Goal: Transaction & Acquisition: Purchase product/service

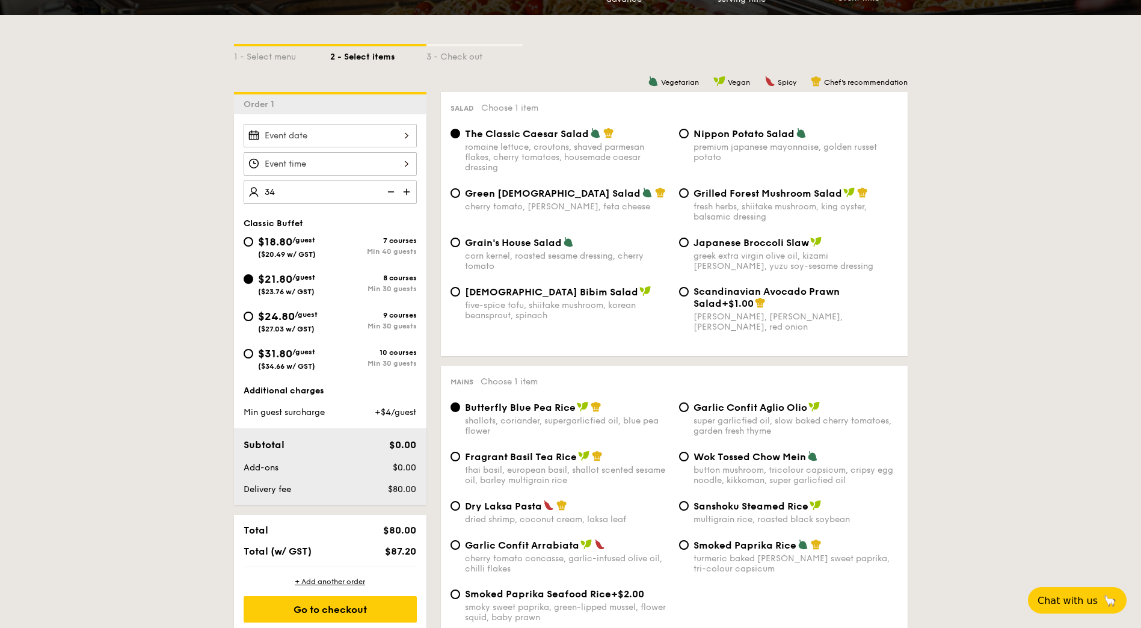
type input "34 guests"
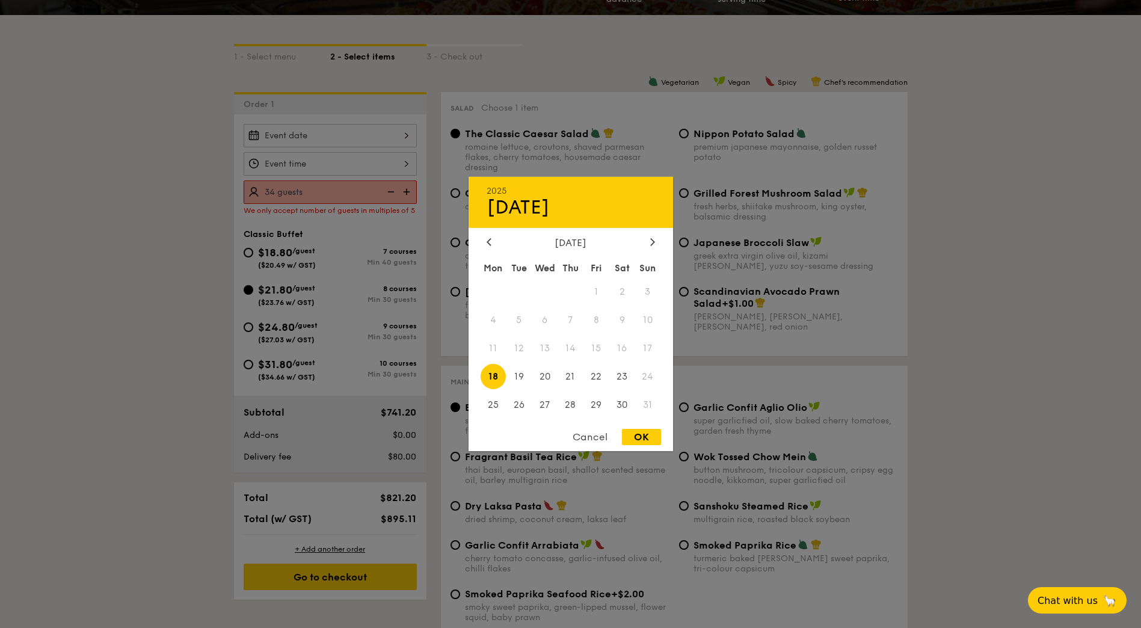
click at [337, 133] on div "2025 Aug [DATE] Tue Wed Thu Fri Sat Sun 1 2 3 4 5 6 7 8 9 10 11 12 13 14 15 16 …" at bounding box center [330, 135] width 173 height 23
click at [520, 377] on span "19" at bounding box center [519, 376] width 26 height 26
click at [639, 436] on div "OK" at bounding box center [641, 437] width 39 height 16
type input "[DATE]"
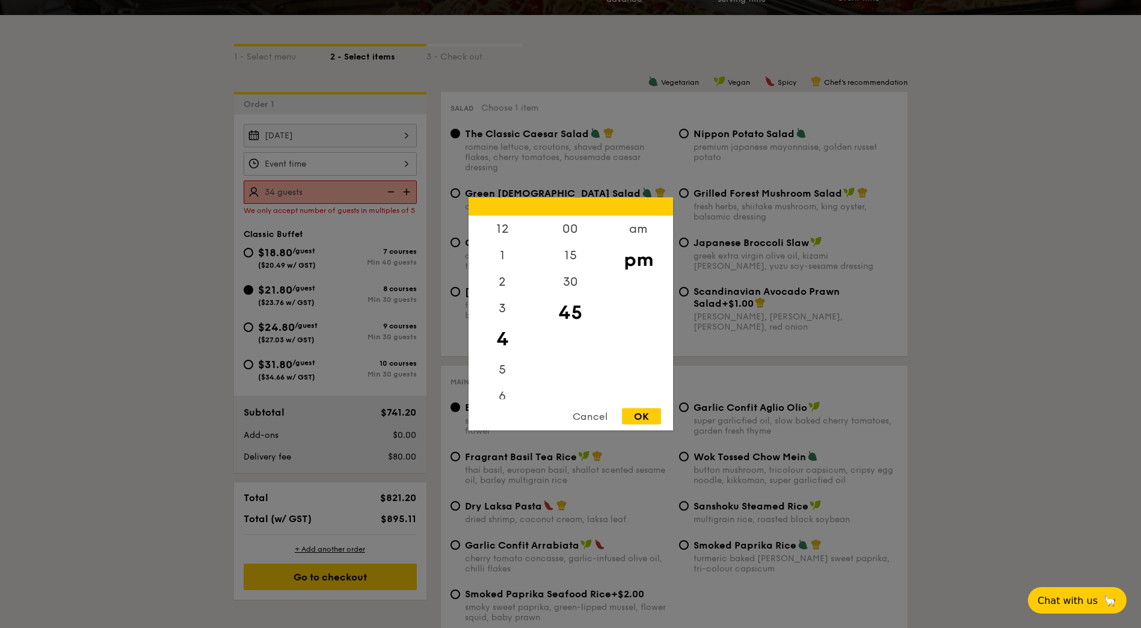
click at [349, 164] on div "12 1 2 3 4 5 6 7 8 9 10 11 00 15 30 45 am pm Cancel OK" at bounding box center [330, 163] width 173 height 23
click at [501, 391] on div "6" at bounding box center [502, 400] width 68 height 35
click at [571, 281] on div "30" at bounding box center [570, 286] width 68 height 35
click at [577, 254] on div "15" at bounding box center [570, 259] width 68 height 35
click at [645, 415] on div "OK" at bounding box center [641, 416] width 39 height 16
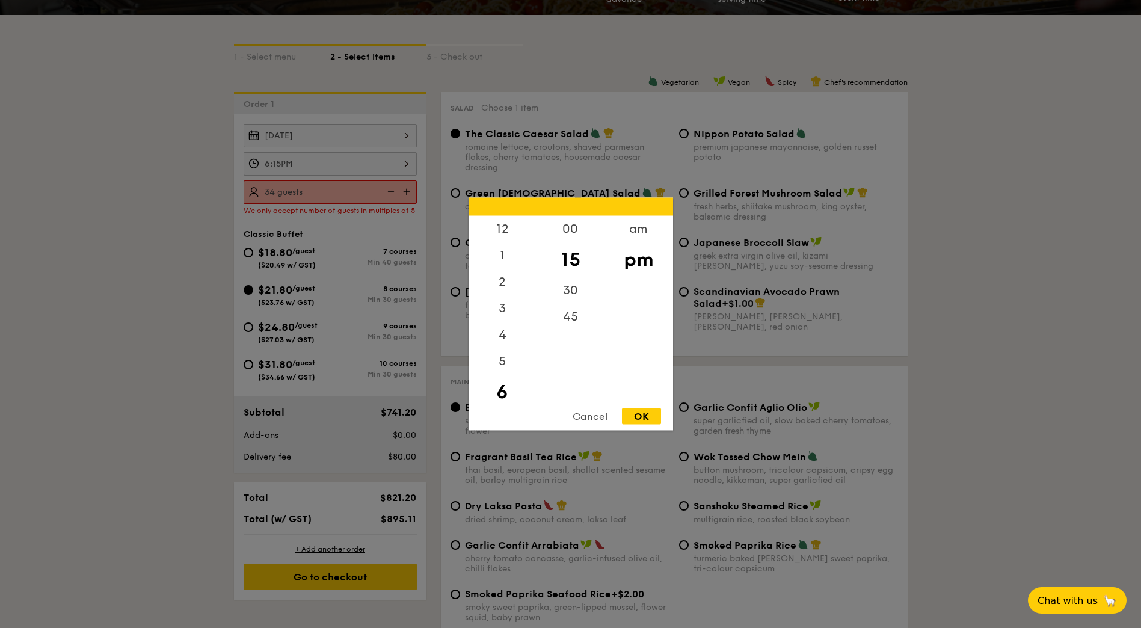
click at [407, 165] on div "6:15PM 12 1 2 3 4 5 6 7 8 9 10 11 00 15 30 45 am pm Cancel OK" at bounding box center [330, 163] width 173 height 23
click at [569, 289] on div "30" at bounding box center [570, 294] width 68 height 35
click at [643, 418] on div "OK" at bounding box center [641, 416] width 39 height 16
type input "6:30PM"
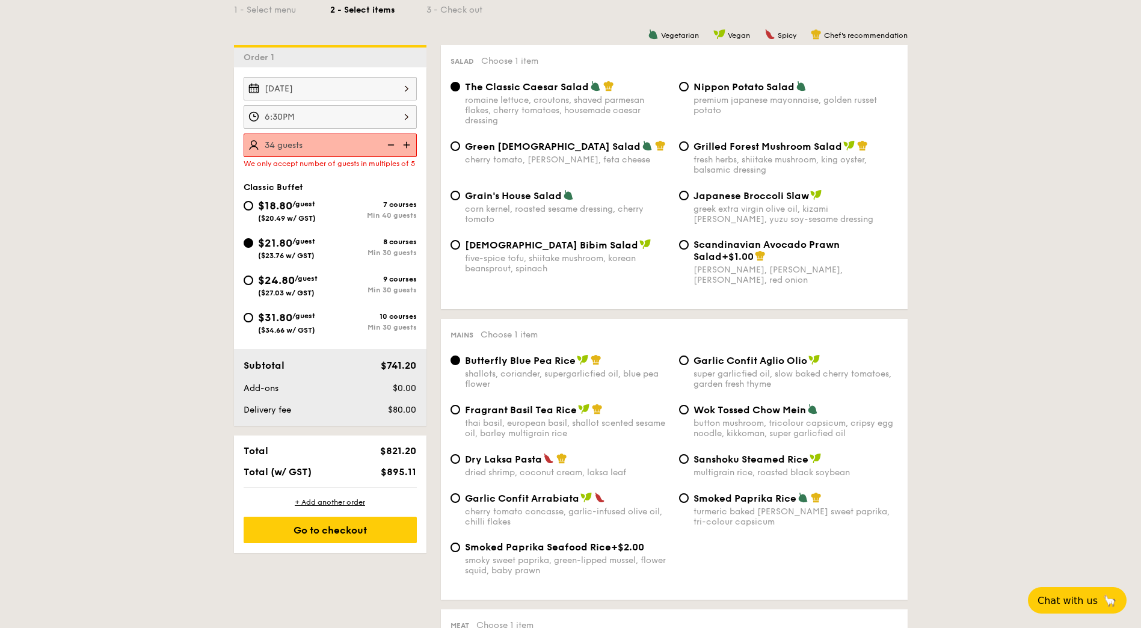
scroll to position [291, 0]
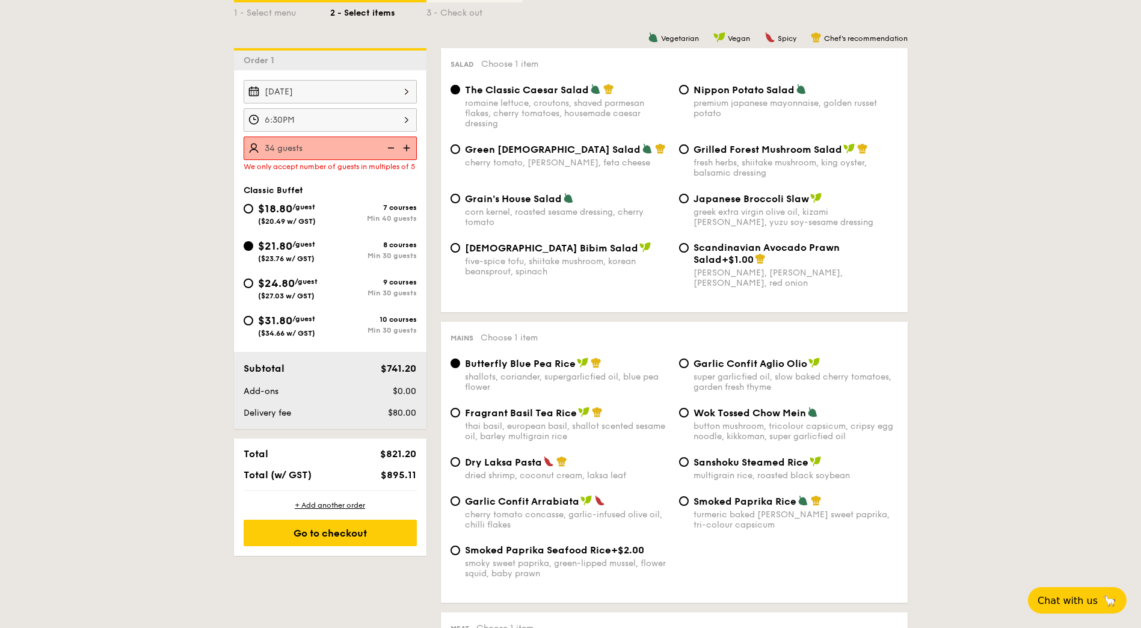
click at [753, 163] on div "fresh herbs, shiitake mushroom, king oyster, balsamic dressing" at bounding box center [795, 168] width 204 height 20
click at [688, 154] on input "Grilled Forest Mushroom Salad fresh herbs, shiitake mushroom, king oyster, bals…" at bounding box center [684, 149] width 10 height 10
radio input "true"
click at [709, 503] on span "Smoked Paprika Rice" at bounding box center [744, 500] width 103 height 11
click at [688, 503] on input "Smoked Paprika Rice turmeric baked [PERSON_NAME] sweet paprika, tri-colour caps…" at bounding box center [684, 501] width 10 height 10
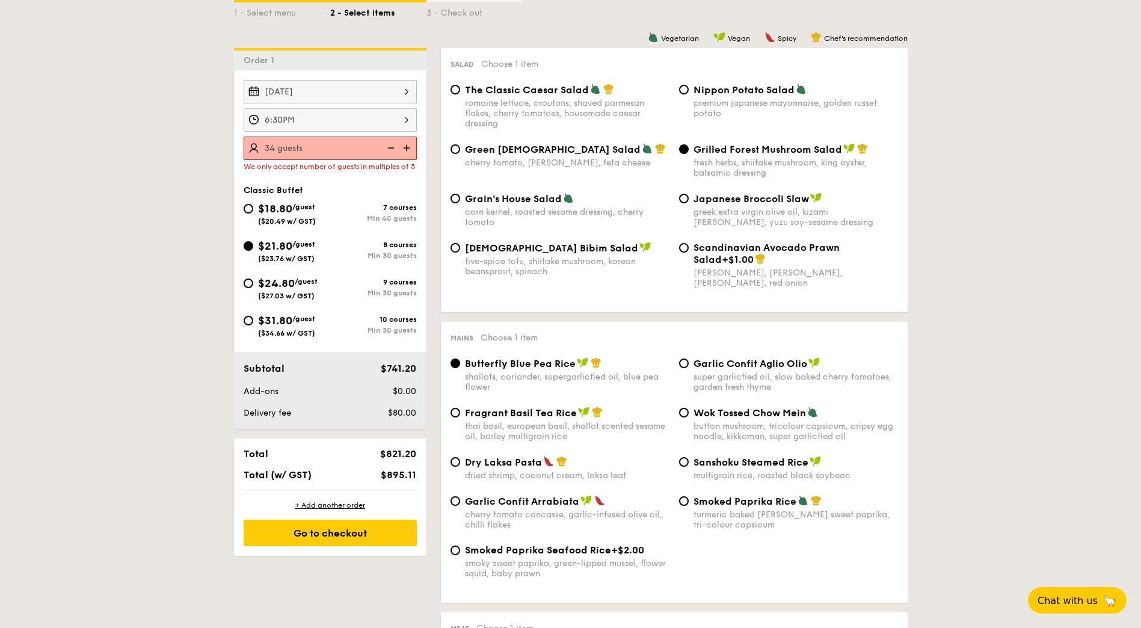
radio input "true"
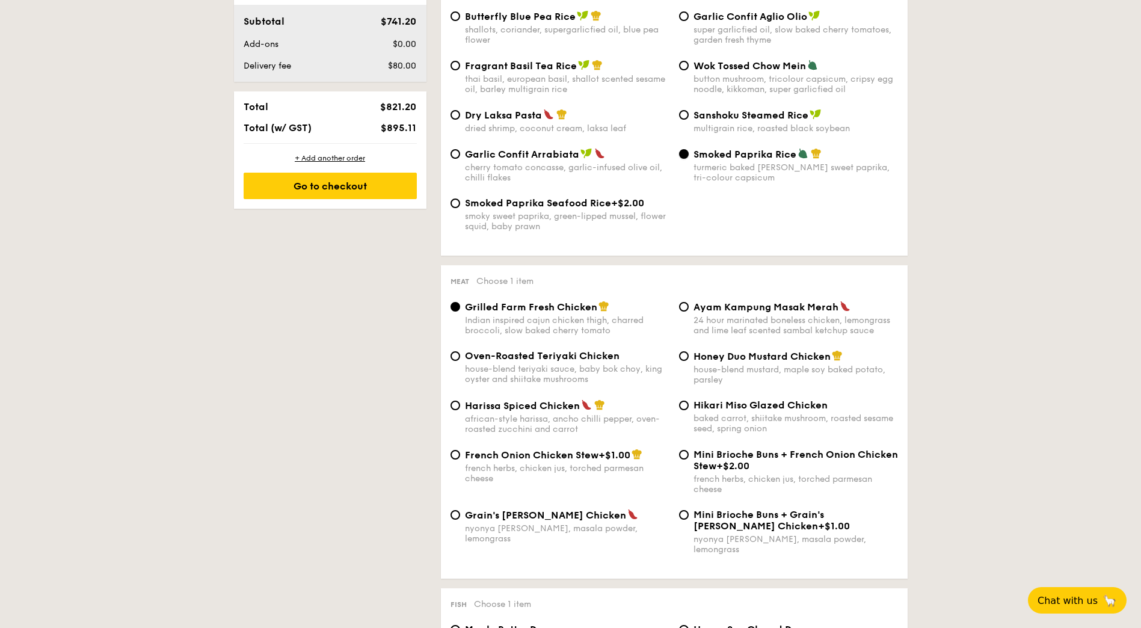
scroll to position [639, 0]
click at [767, 363] on div "Honey Duo Mustard Chicken house-blend mustard, maple soy baked potato, parsley" at bounding box center [795, 366] width 204 height 35
click at [688, 360] on input "Honey Duo Mustard Chicken house-blend mustard, maple soy baked potato, parsley" at bounding box center [684, 356] width 10 height 10
radio input "true"
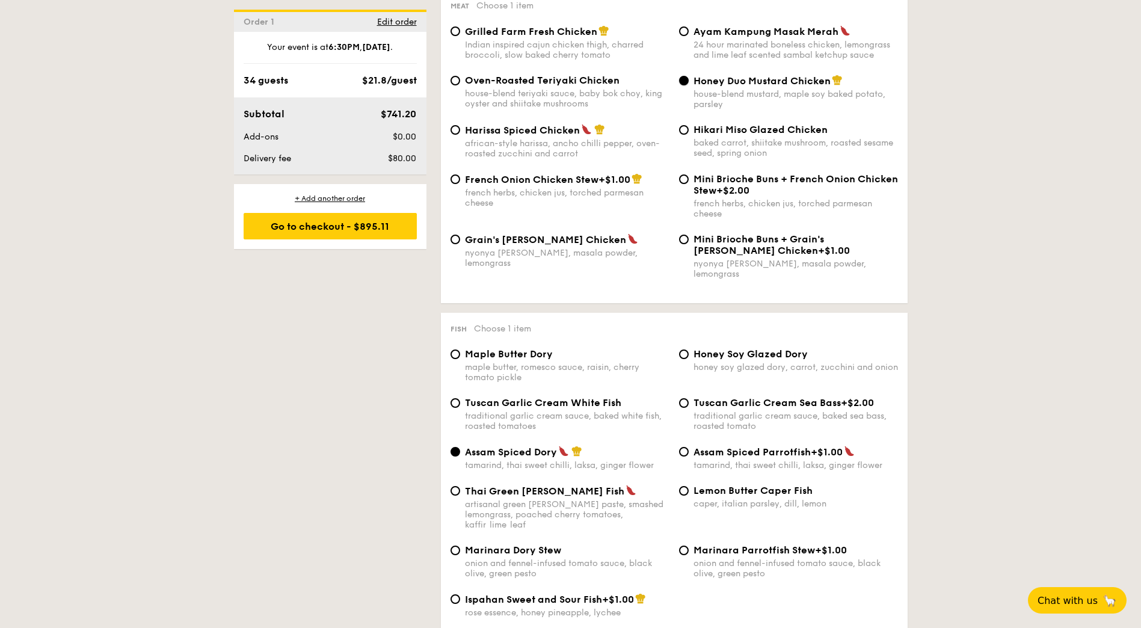
scroll to position [916, 0]
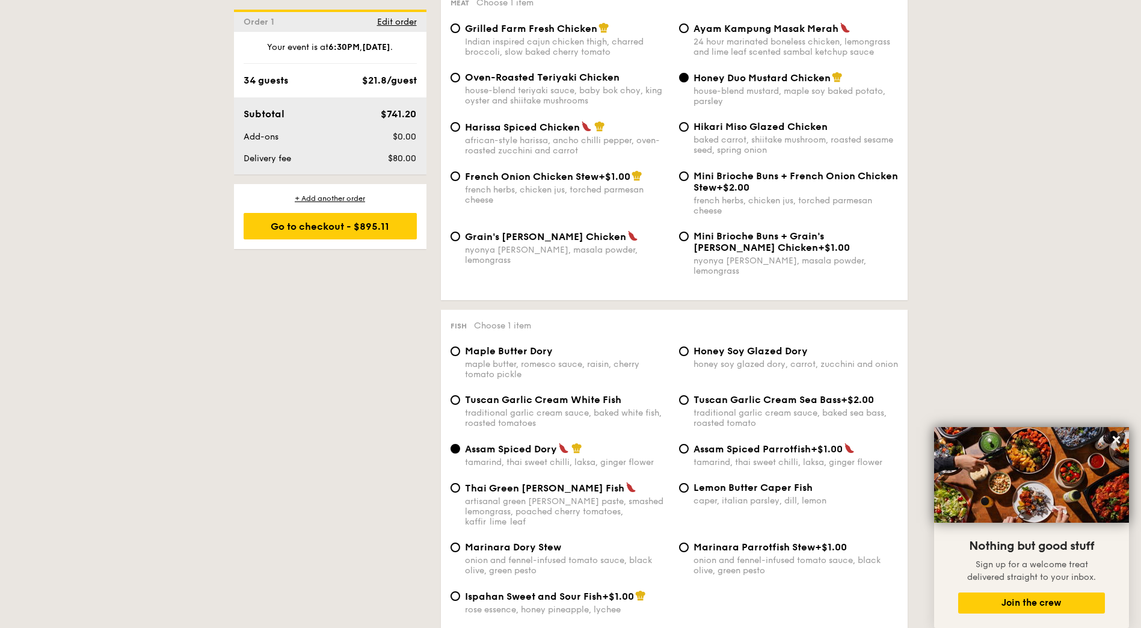
click at [566, 345] on div "Maple Butter Dory" at bounding box center [567, 350] width 204 height 11
click at [460, 346] on input "Maple Butter Dory maple butter, romesco sauce, raisin, cherry tomato pickle" at bounding box center [455, 351] width 10 height 10
radio input "true"
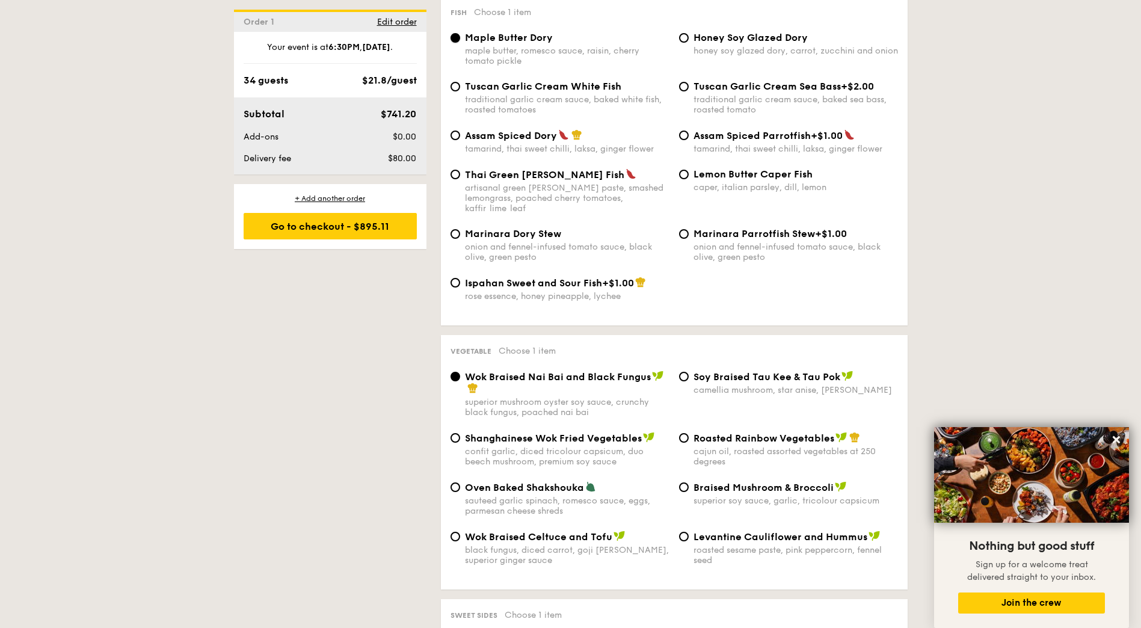
scroll to position [1230, 0]
click at [758, 432] on span "Roasted Rainbow Vegetables" at bounding box center [763, 437] width 141 height 11
click at [688, 432] on input "Roasted Rainbow Vegetables cajun oil, roasted assorted vegetables at 250 degrees" at bounding box center [684, 437] width 10 height 10
radio input "true"
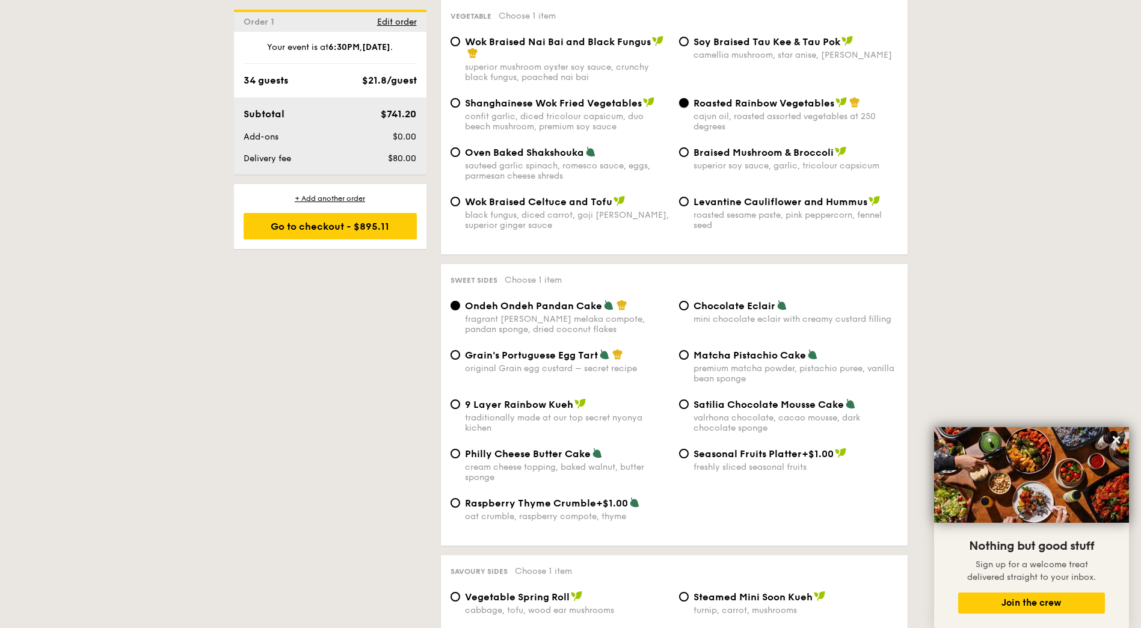
scroll to position [1565, 0]
click at [756, 398] on span "Satilia Chocolate Mousse Cake" at bounding box center [768, 403] width 150 height 11
click at [688, 399] on input "Satilia Chocolate Mousse Cake valrhona chocolate, cacao mousse, dark chocolate …" at bounding box center [684, 404] width 10 height 10
radio input "true"
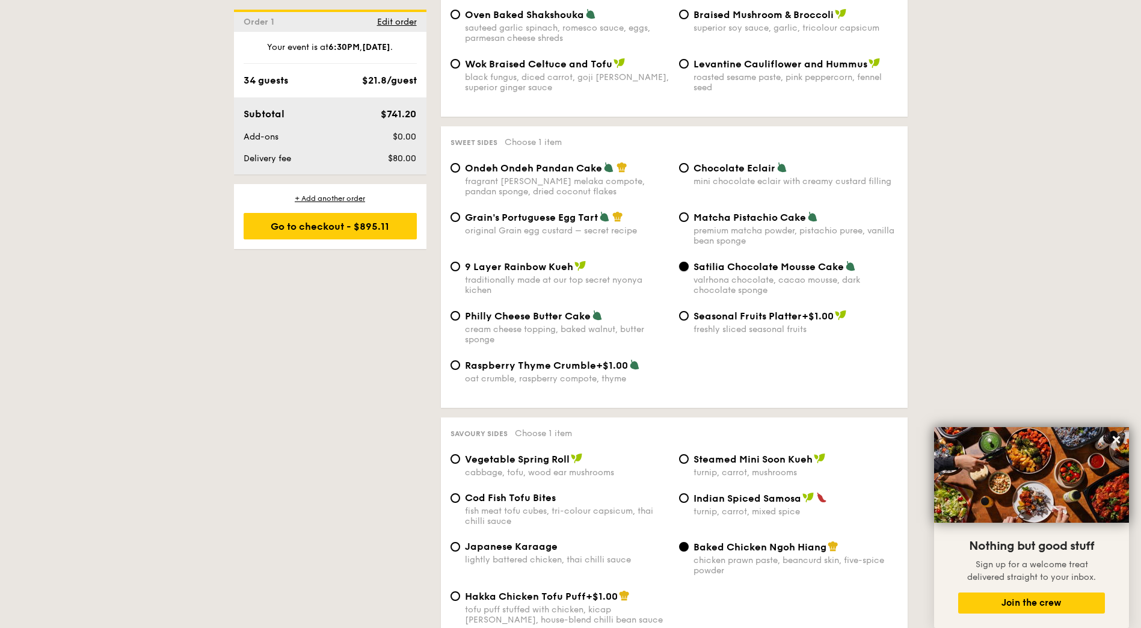
scroll to position [1703, 0]
click at [512, 540] on span "Japanese Karaage" at bounding box center [511, 545] width 93 height 11
click at [460, 541] on input "Japanese Karaage lightly battered chicken, thai chilli sauce" at bounding box center [455, 546] width 10 height 10
radio input "true"
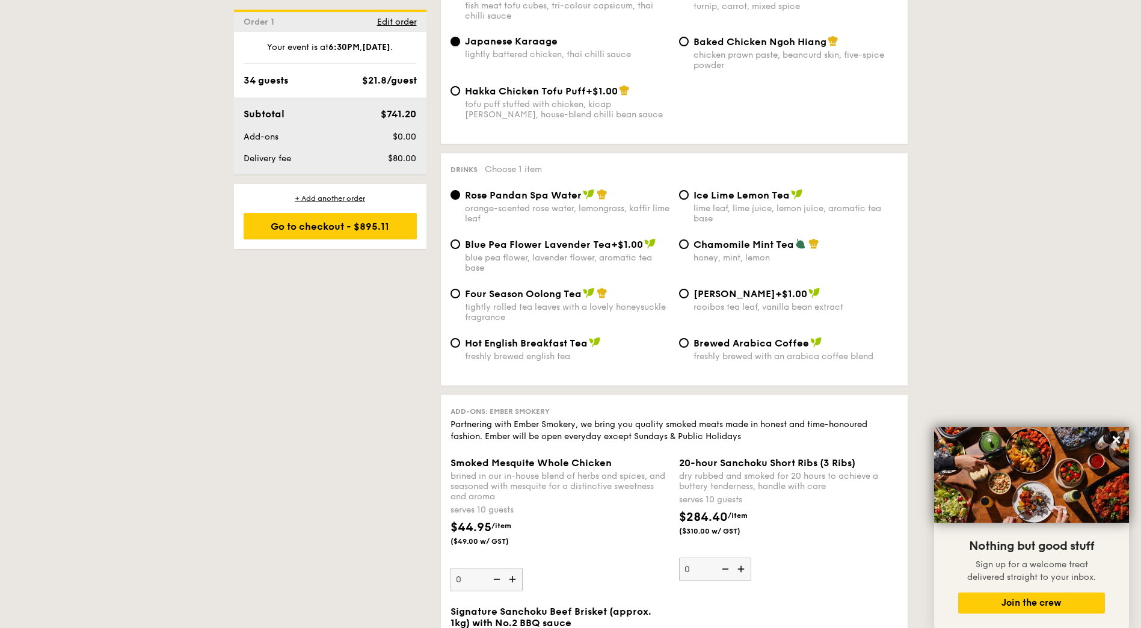
scroll to position [2207, 0]
click at [360, 228] on div "Go to checkout - $895.11" at bounding box center [330, 226] width 173 height 26
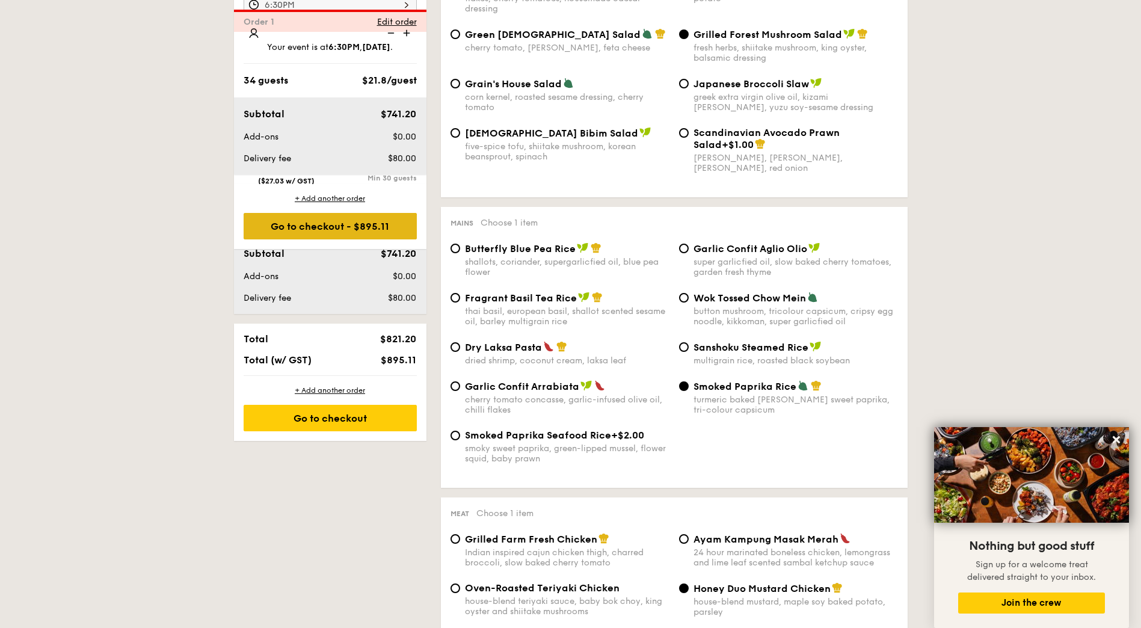
scroll to position [321, 0]
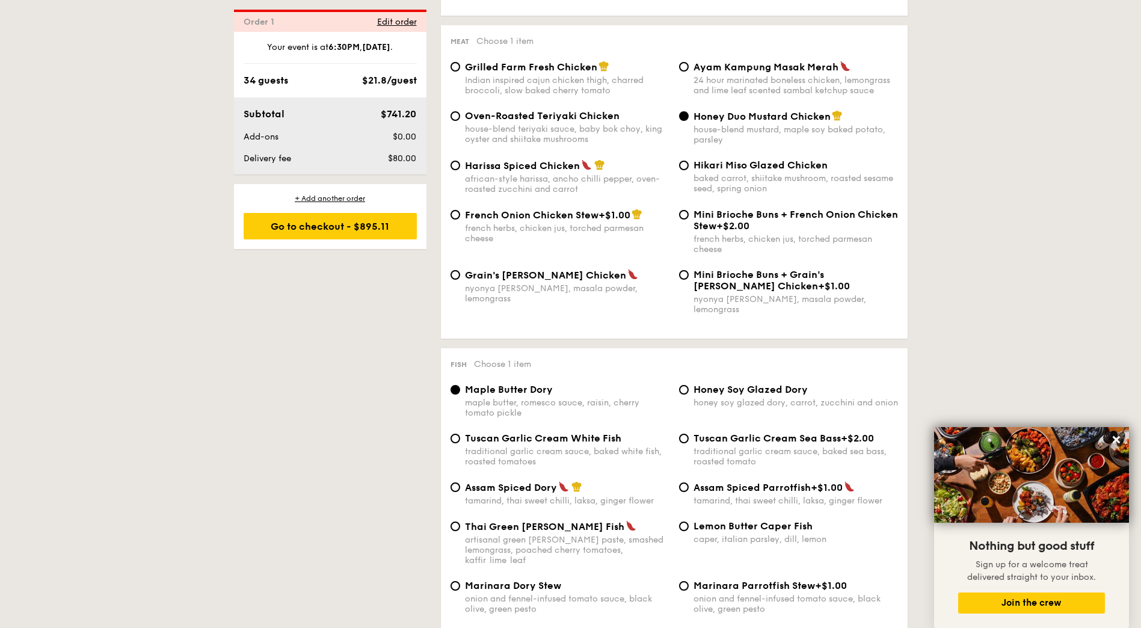
scroll to position [878, 0]
